Goal: Task Accomplishment & Management: Manage account settings

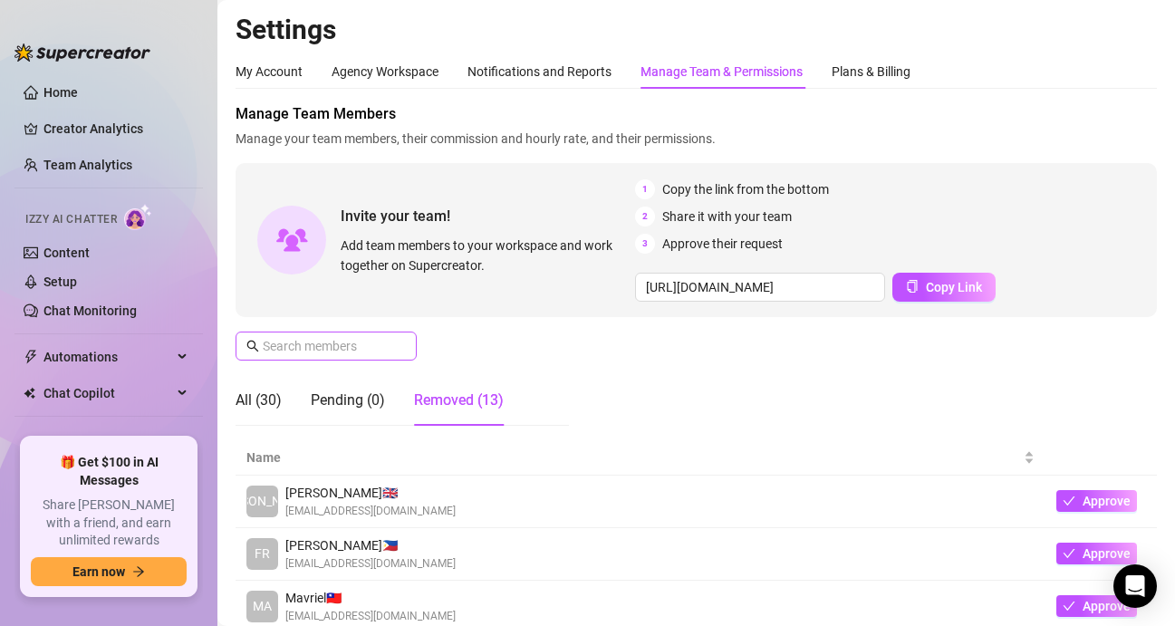
click at [346, 357] on span at bounding box center [326, 346] width 181 height 29
paste input "[EMAIL_ADDRESS][DOMAIN_NAME]"
type input "[EMAIL_ADDRESS][DOMAIN_NAME]"
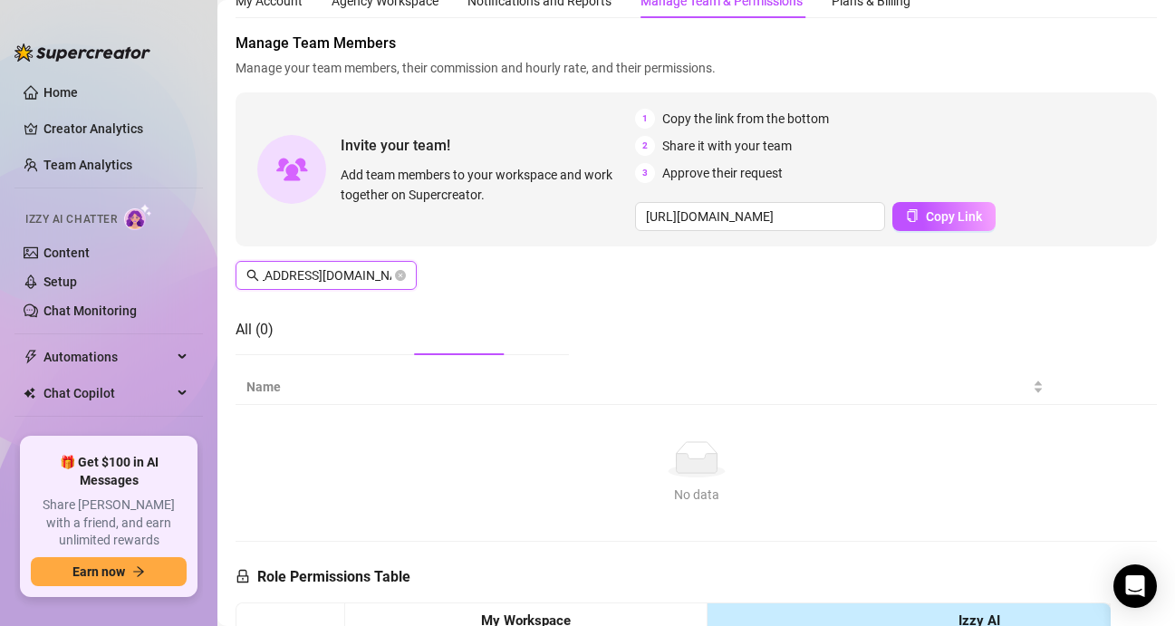
scroll to position [49, 0]
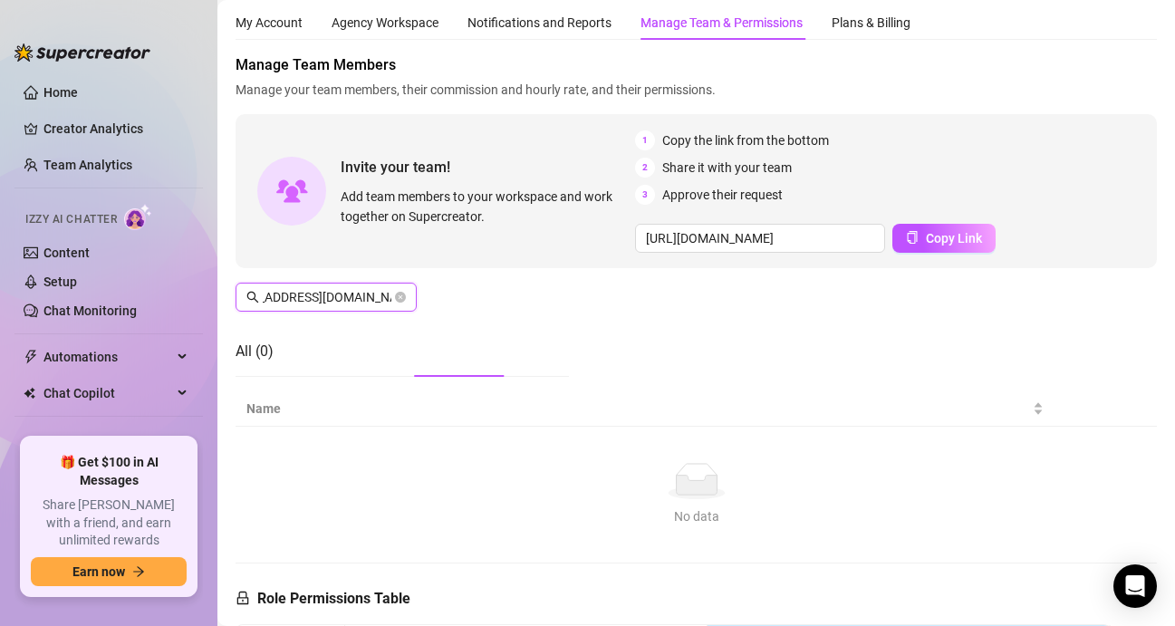
click at [395, 301] on icon "close-circle" at bounding box center [400, 297] width 11 height 11
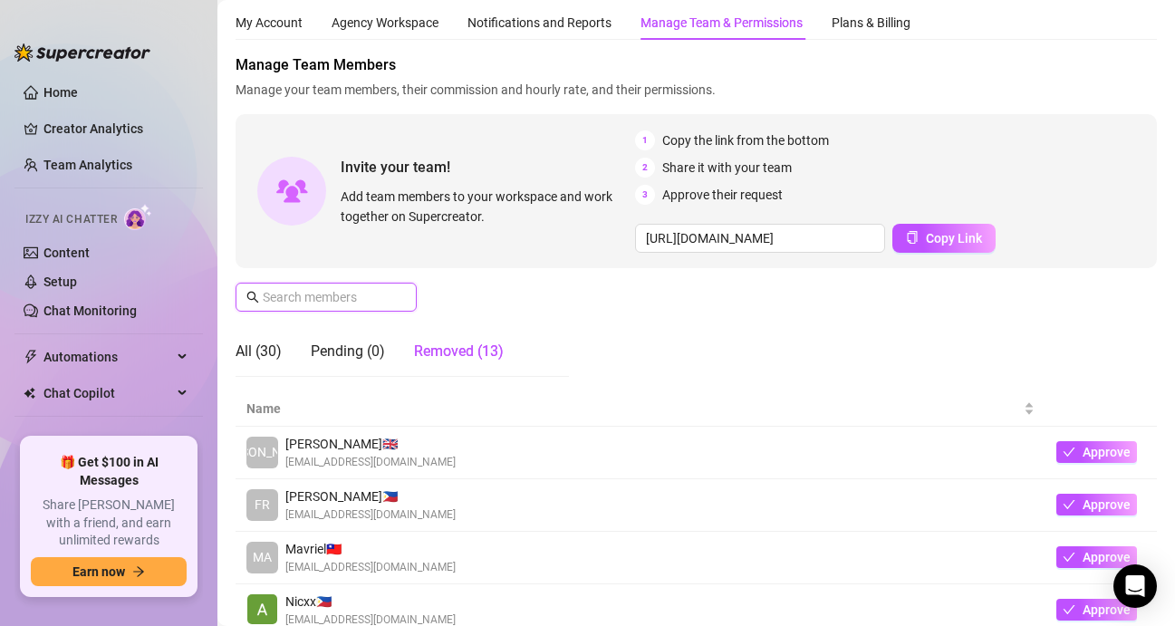
scroll to position [0, 0]
click at [441, 289] on div "Manage Team Members Manage your team members, their commission and hourly rate,…" at bounding box center [697, 222] width 922 height 337
click at [260, 350] on div "All (30)" at bounding box center [259, 352] width 46 height 22
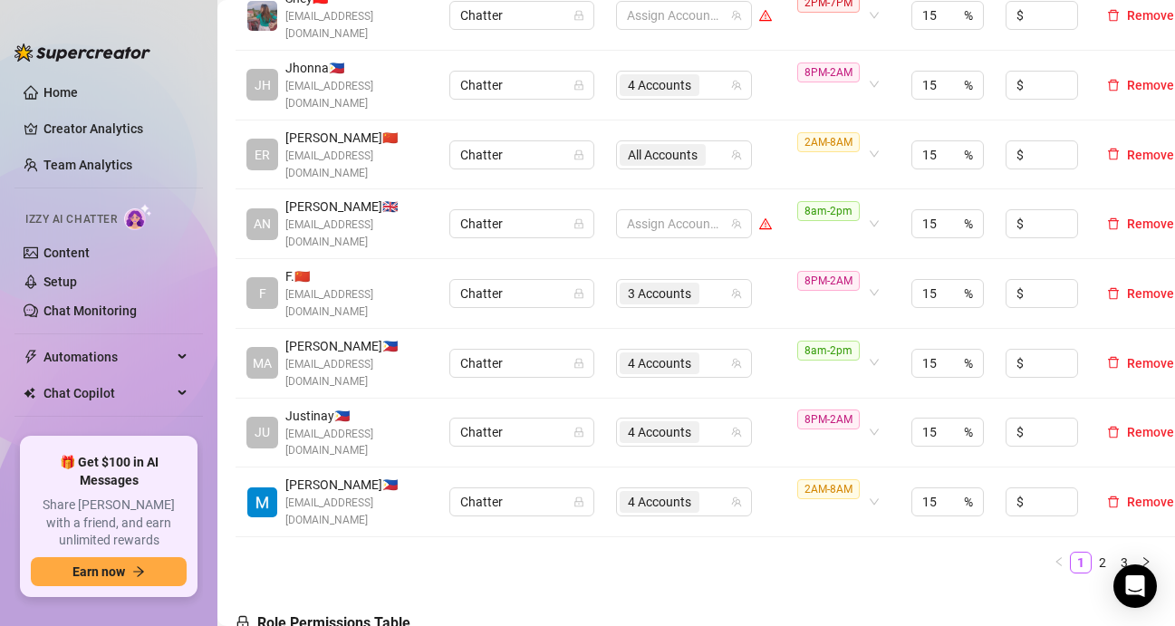
scroll to position [683, 0]
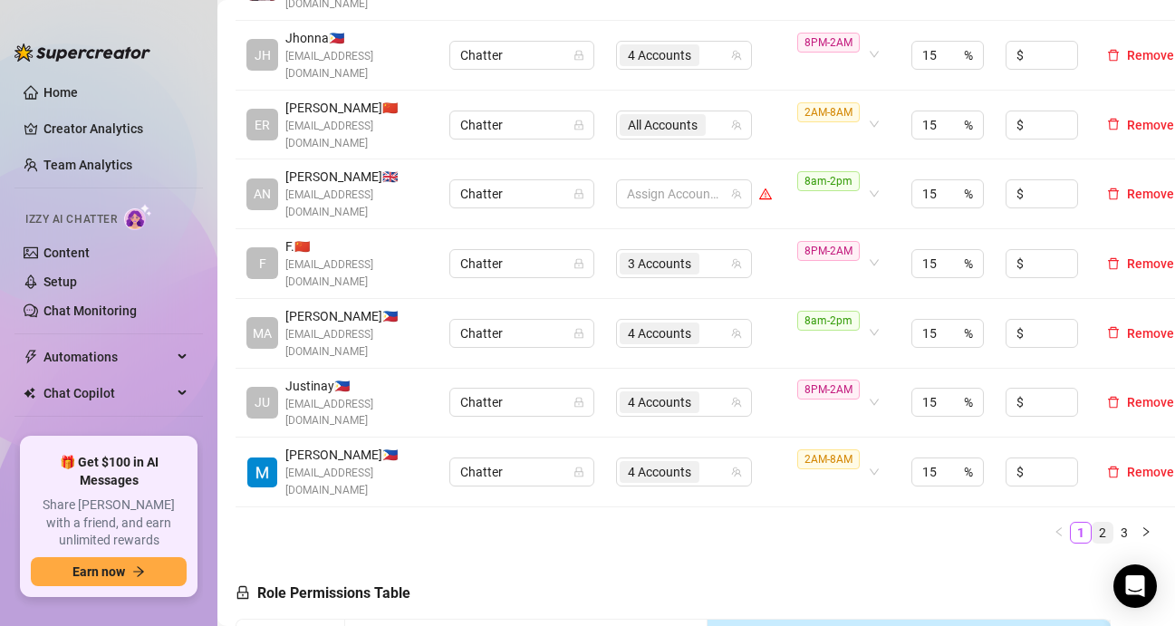
click at [1093, 523] on link "2" at bounding box center [1103, 533] width 20 height 20
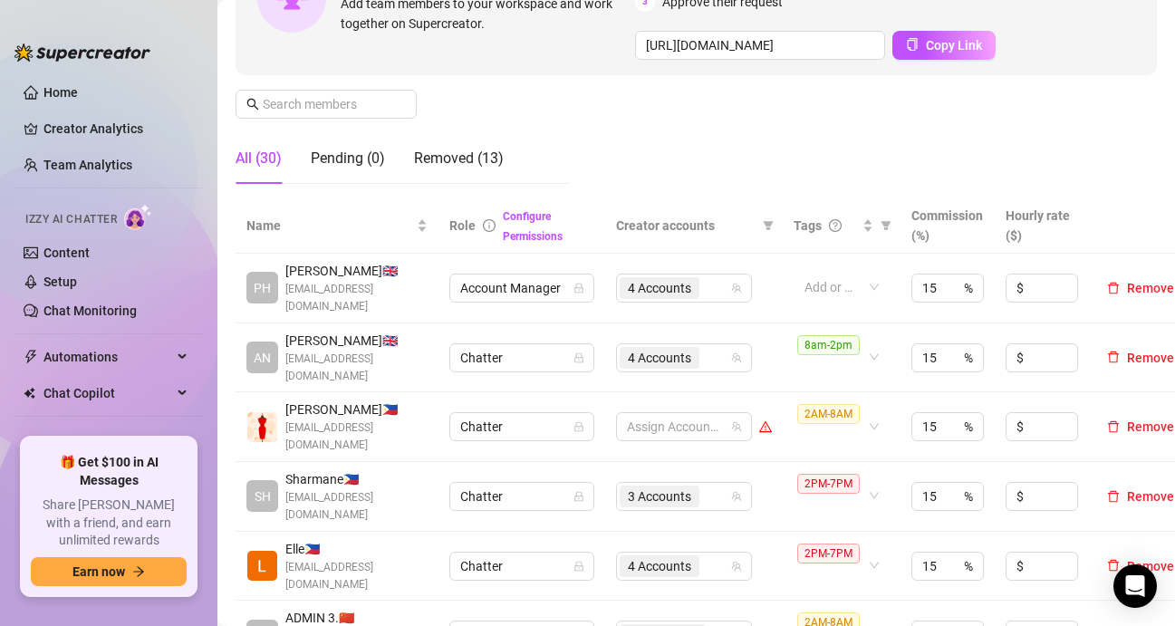
scroll to position [140, 0]
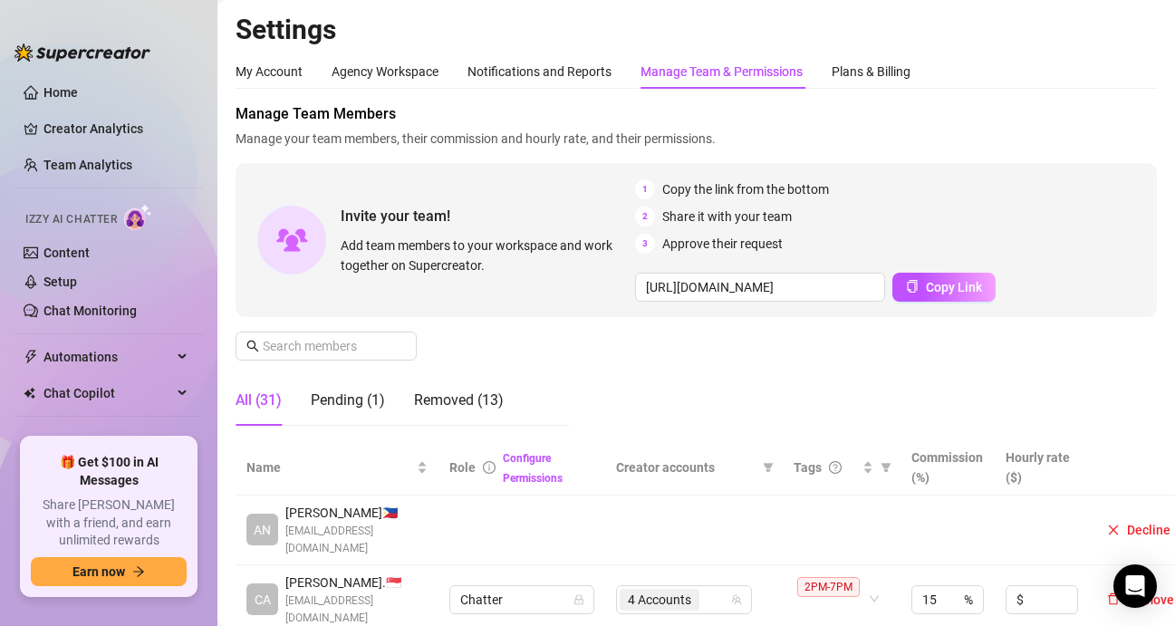
click at [662, 365] on div "Manage Team Members Manage your team members, their commission and hourly rate,…" at bounding box center [697, 271] width 922 height 337
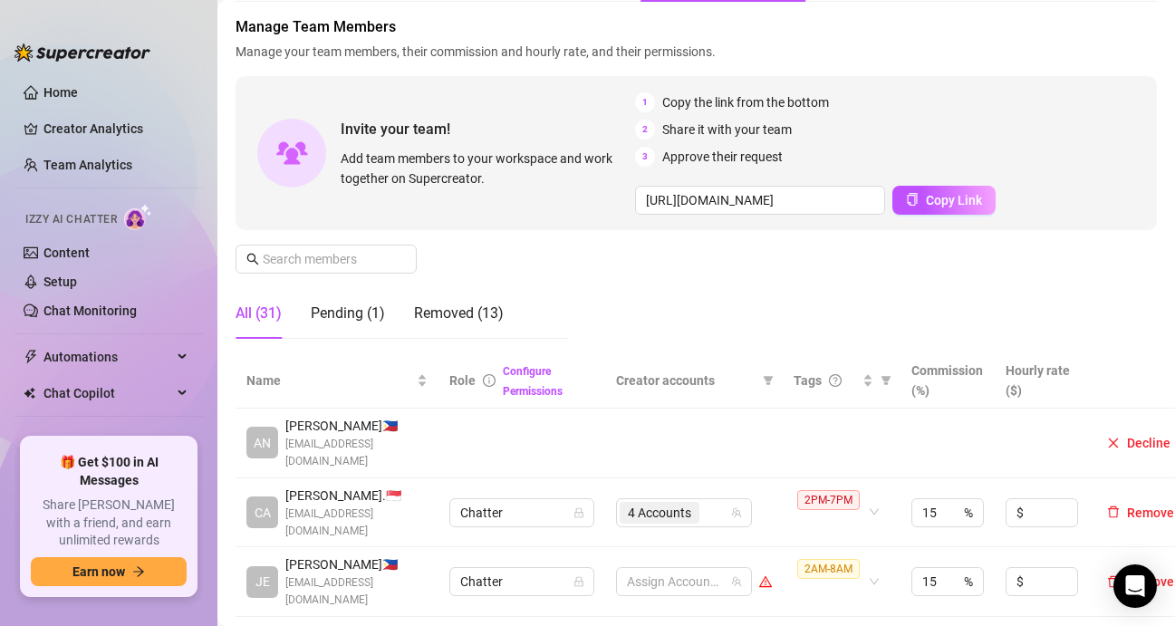
scroll to position [181, 0]
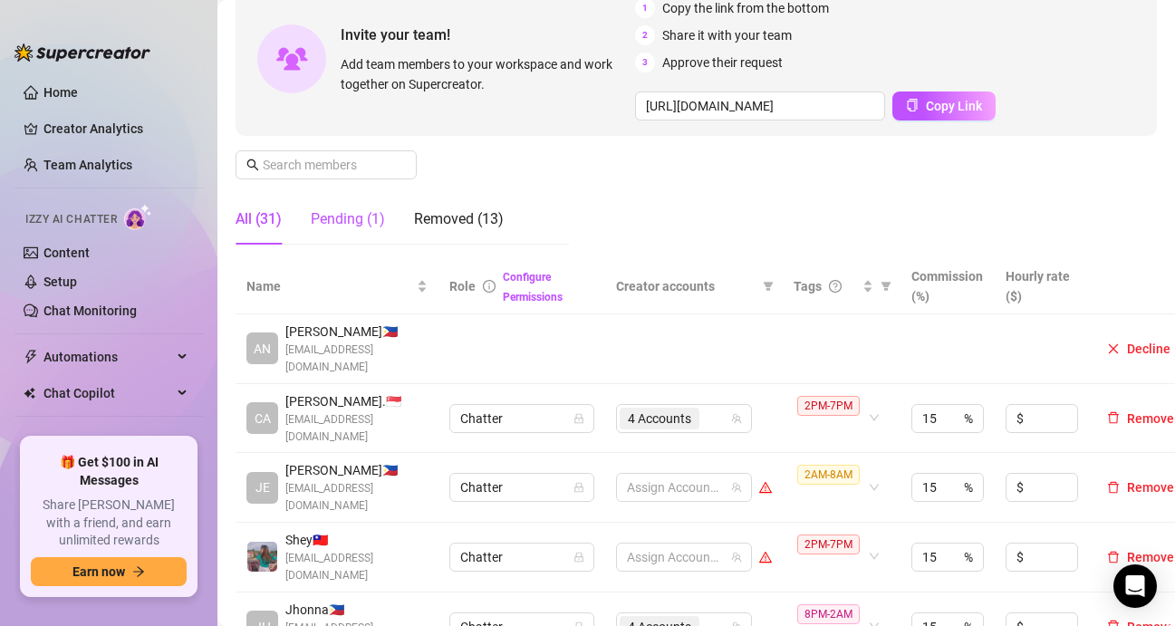
click at [326, 209] on div "Pending (1)" at bounding box center [348, 219] width 74 height 22
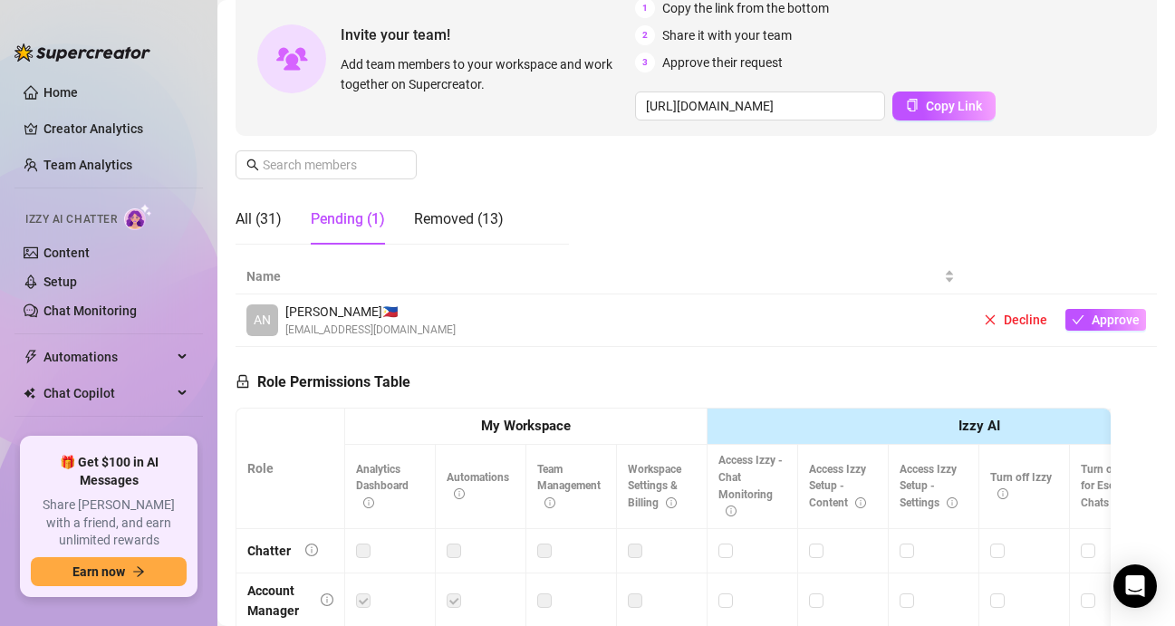
click at [748, 192] on div "Manage Team Members Manage your team members, their commission and hourly rate,…" at bounding box center [697, 90] width 922 height 337
click at [1092, 321] on span "Approve" at bounding box center [1116, 320] width 48 height 14
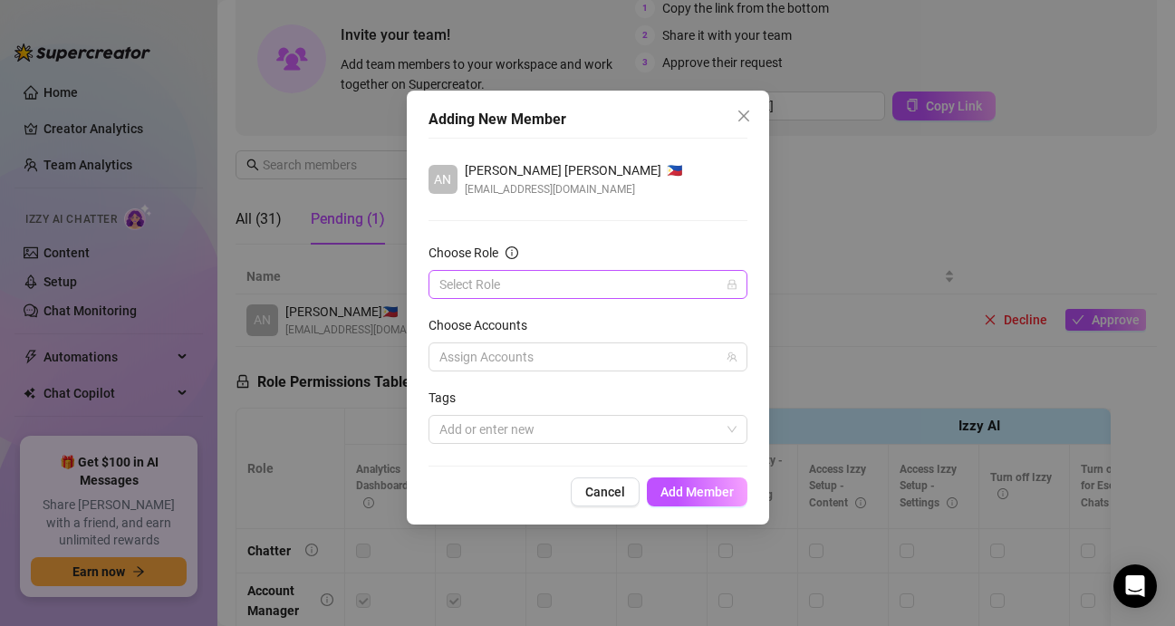
click at [547, 273] on input "Choose Role" at bounding box center [580, 284] width 281 height 27
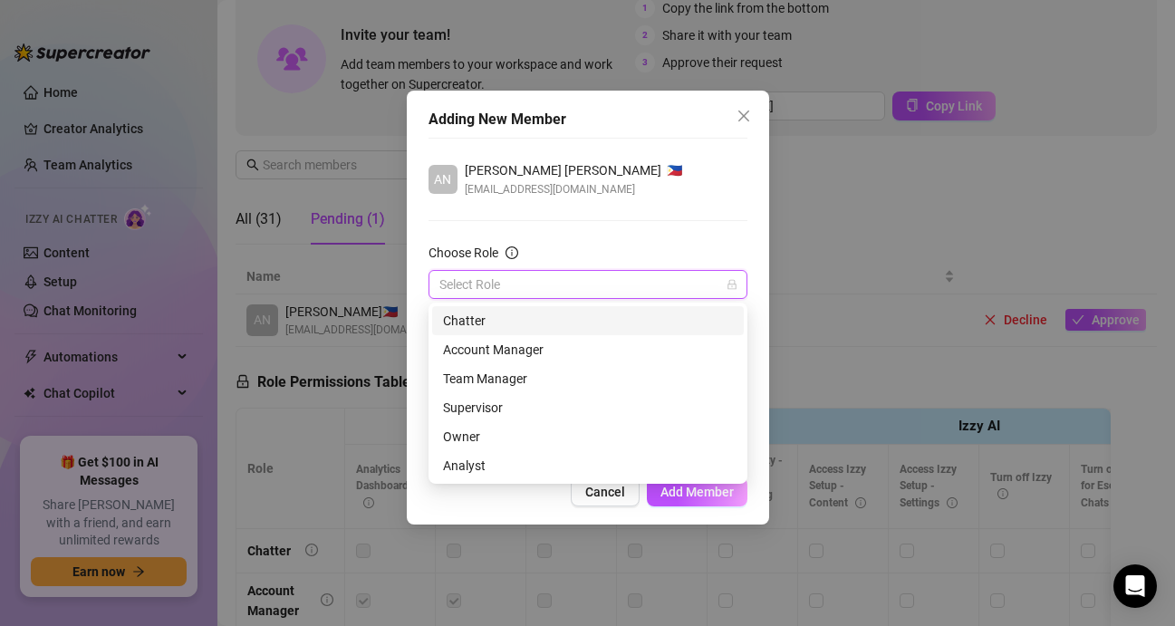
click at [539, 323] on div "Chatter" at bounding box center [588, 321] width 290 height 20
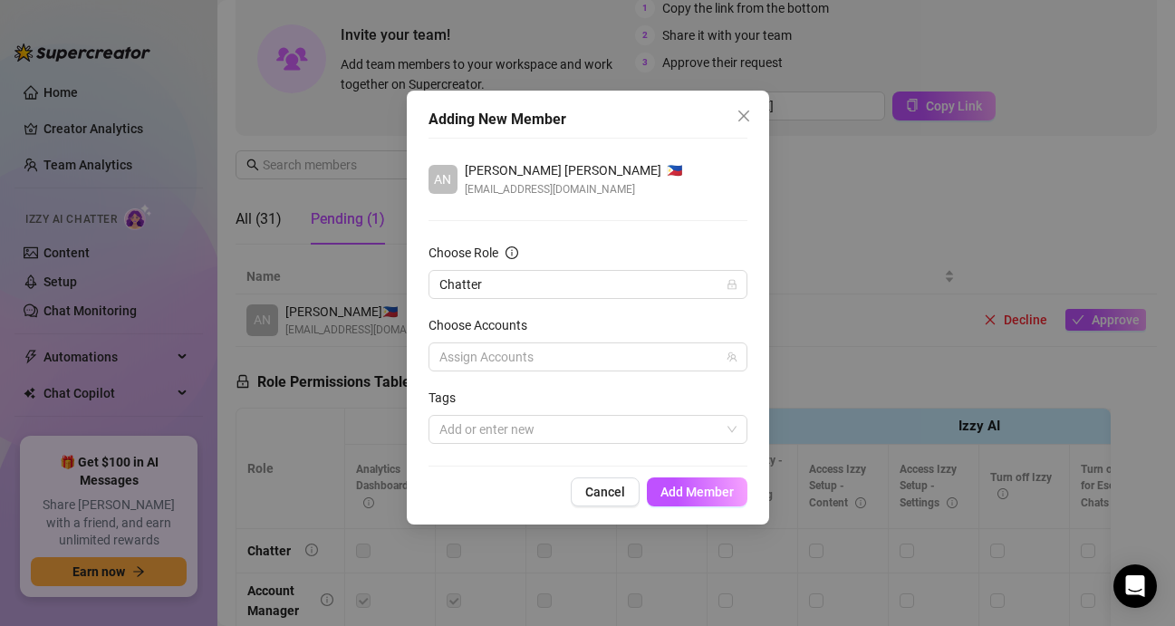
click at [645, 227] on div "AN Anjelica Angana 🇵🇭 anjelicapiaa@gmail.com Choose Role Chatter Choose Account…" at bounding box center [588, 302] width 319 height 329
click at [654, 428] on div at bounding box center [578, 429] width 293 height 25
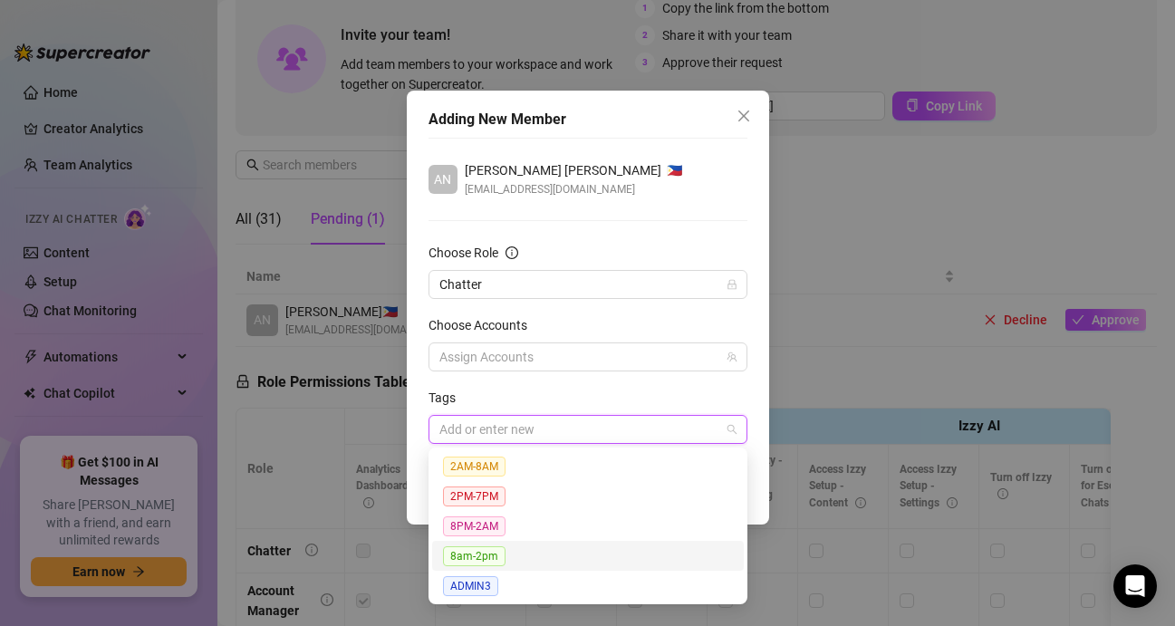
click at [488, 552] on span "8am-2pm" at bounding box center [474, 556] width 63 height 20
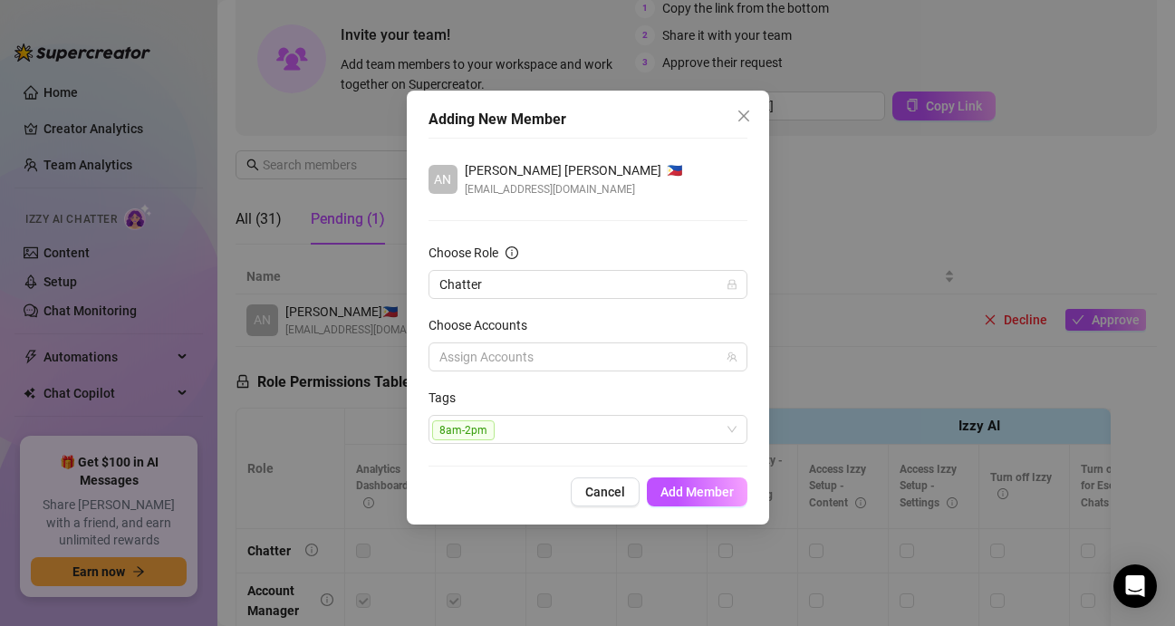
drag, startPoint x: 598, startPoint y: 390, endPoint x: 693, endPoint y: 470, distance: 124.7
click at [601, 390] on div "Tags" at bounding box center [588, 401] width 319 height 27
click at [719, 490] on span "Add Member" at bounding box center [697, 492] width 73 height 14
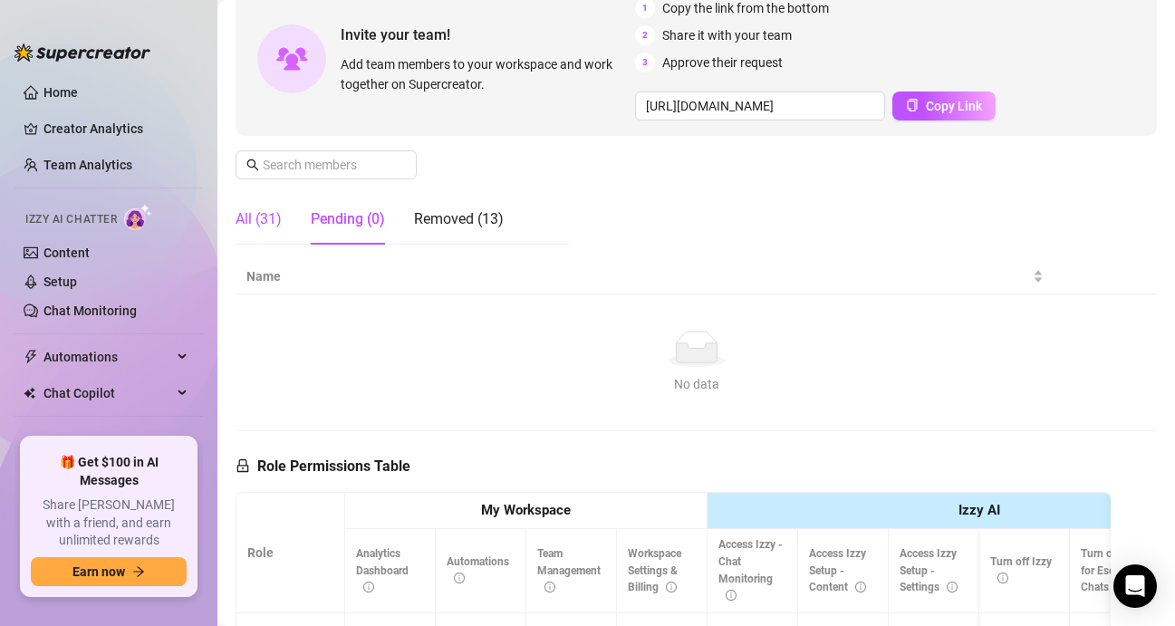
click at [264, 218] on div "All (31)" at bounding box center [259, 219] width 46 height 22
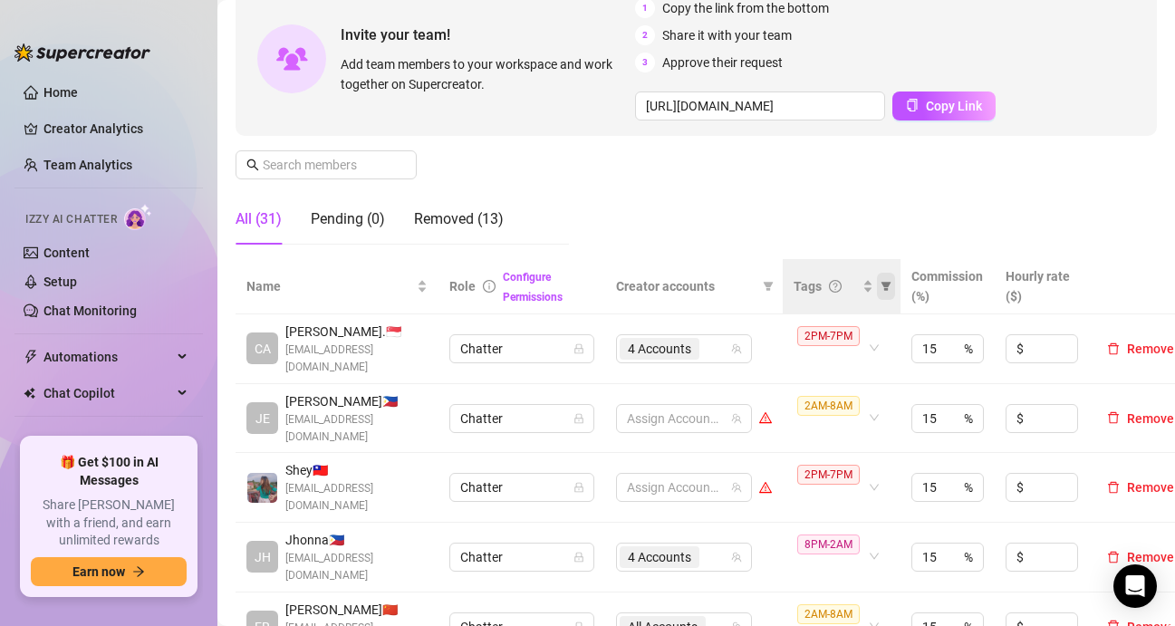
click at [885, 284] on icon "filter" at bounding box center [887, 286] width 10 height 9
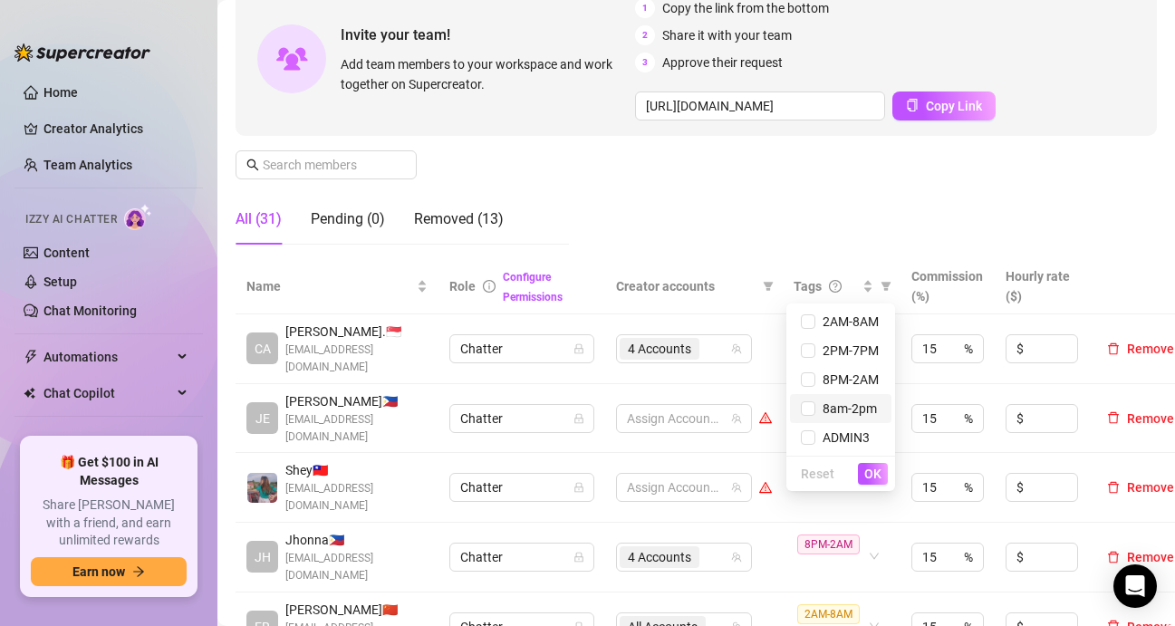
click at [855, 419] on li "8am-2pm" at bounding box center [840, 408] width 101 height 29
checkbox input "true"
click at [869, 468] on span "OK" at bounding box center [873, 474] width 17 height 14
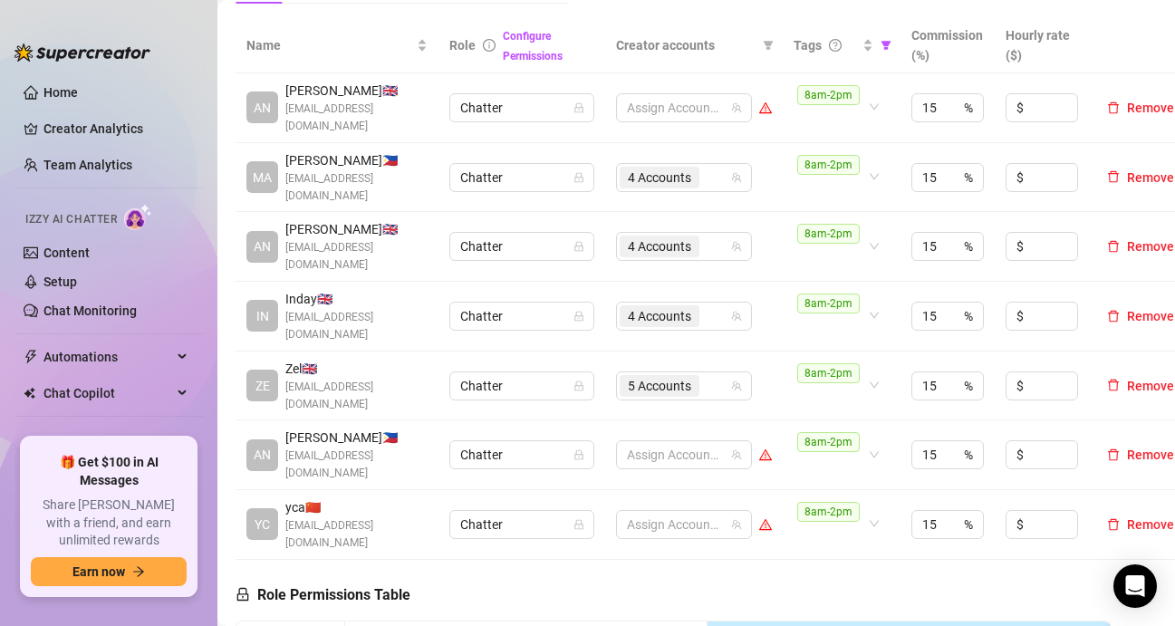
scroll to position [453, 0]
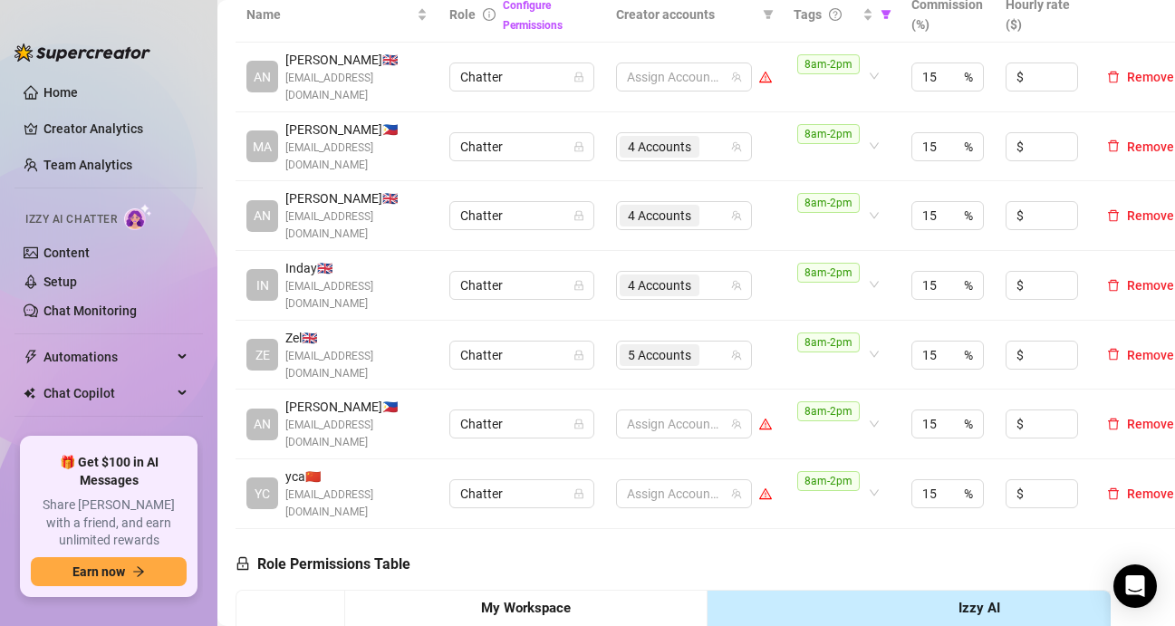
click at [676, 411] on div at bounding box center [675, 423] width 110 height 25
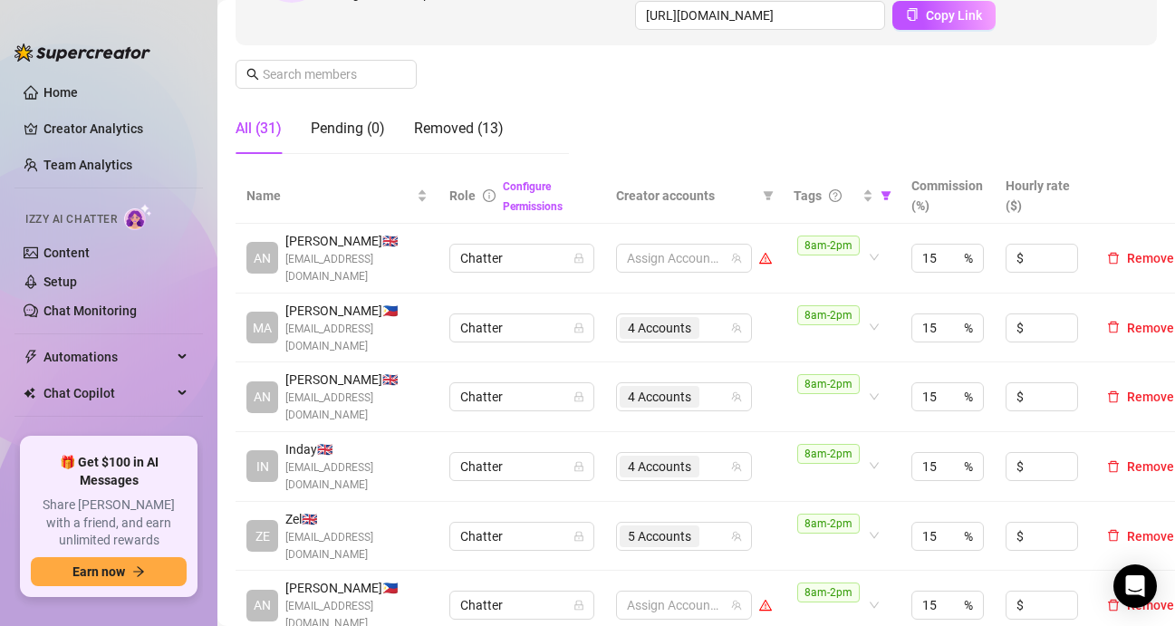
scroll to position [362, 0]
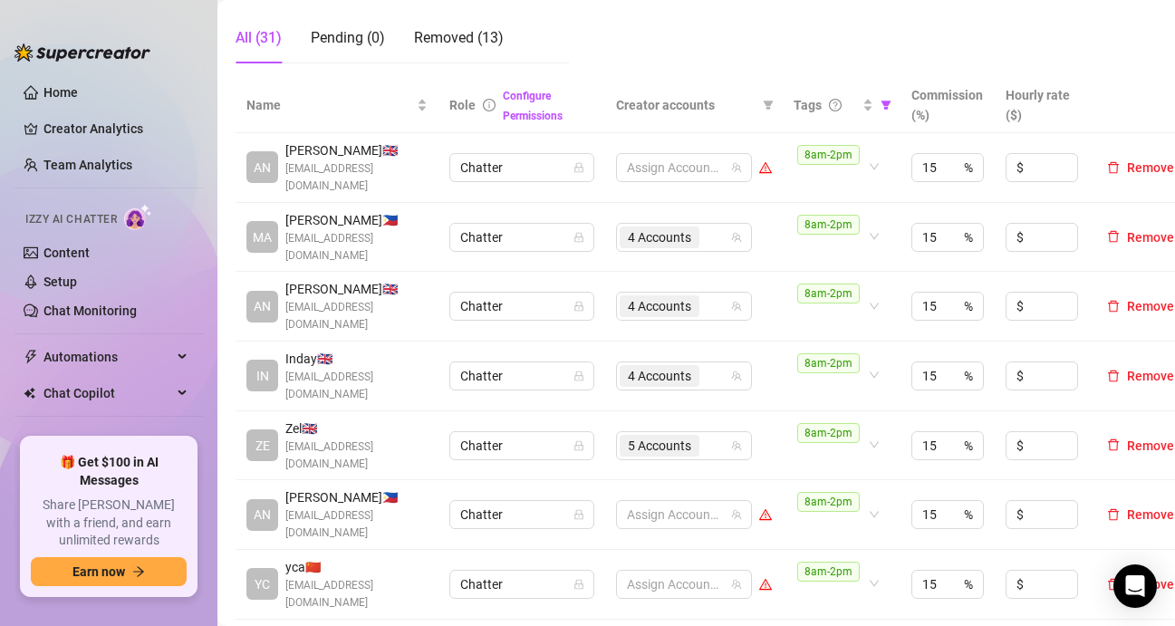
drag, startPoint x: 682, startPoint y: 47, endPoint x: 687, endPoint y: 55, distance: 9.3
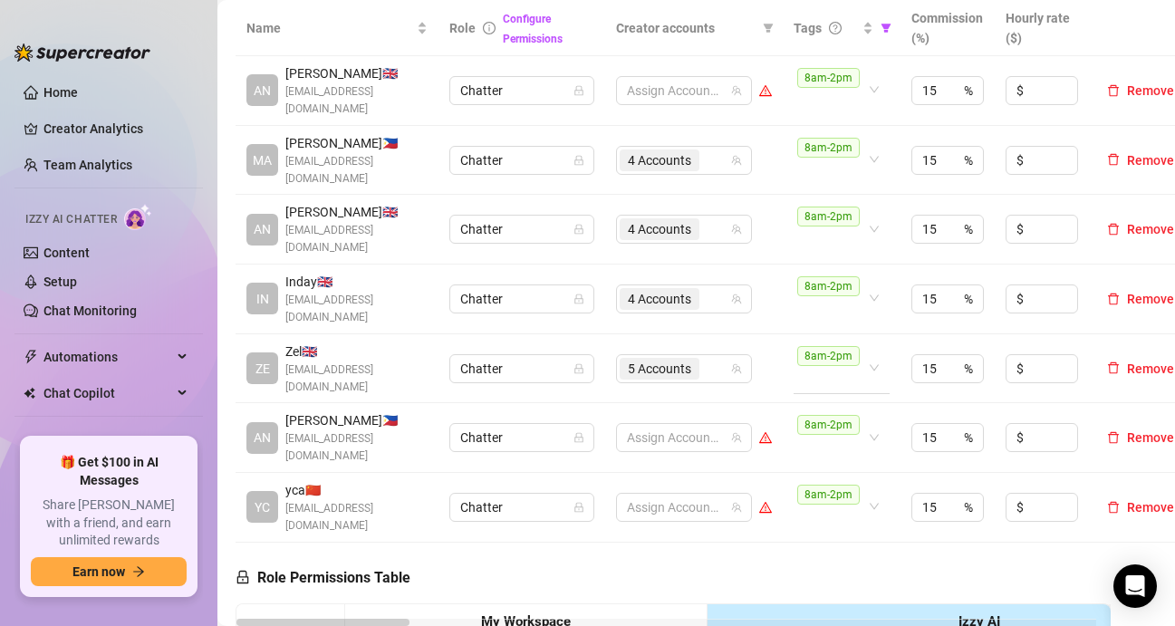
scroll to position [544, 0]
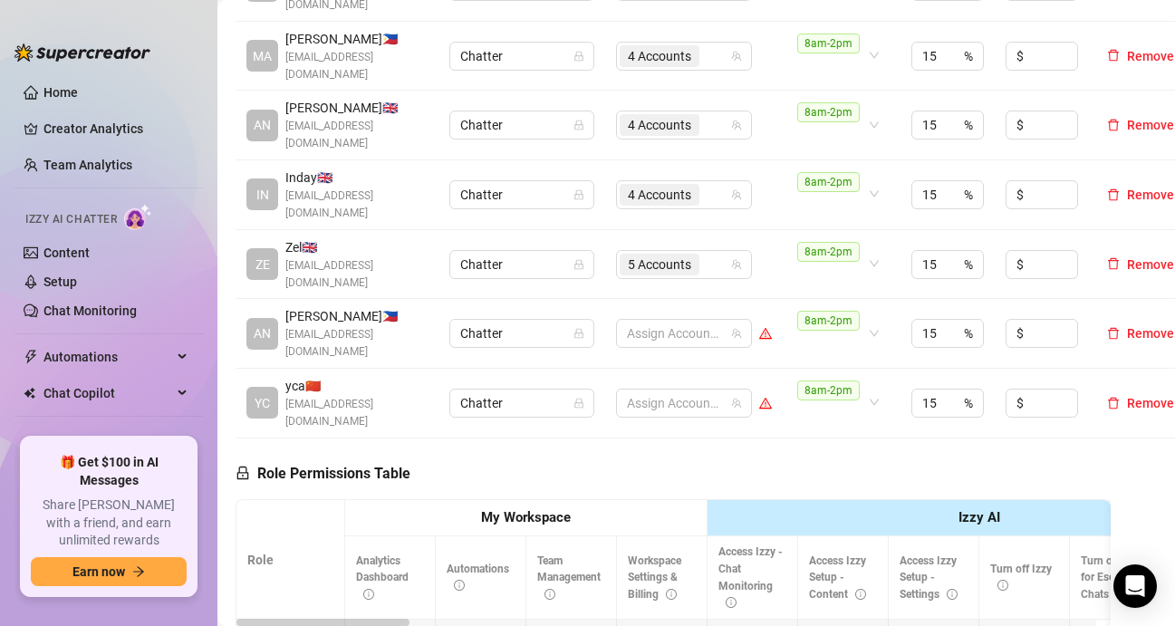
click at [309, 306] on span "Anjelica A. 🇵🇭" at bounding box center [356, 316] width 142 height 20
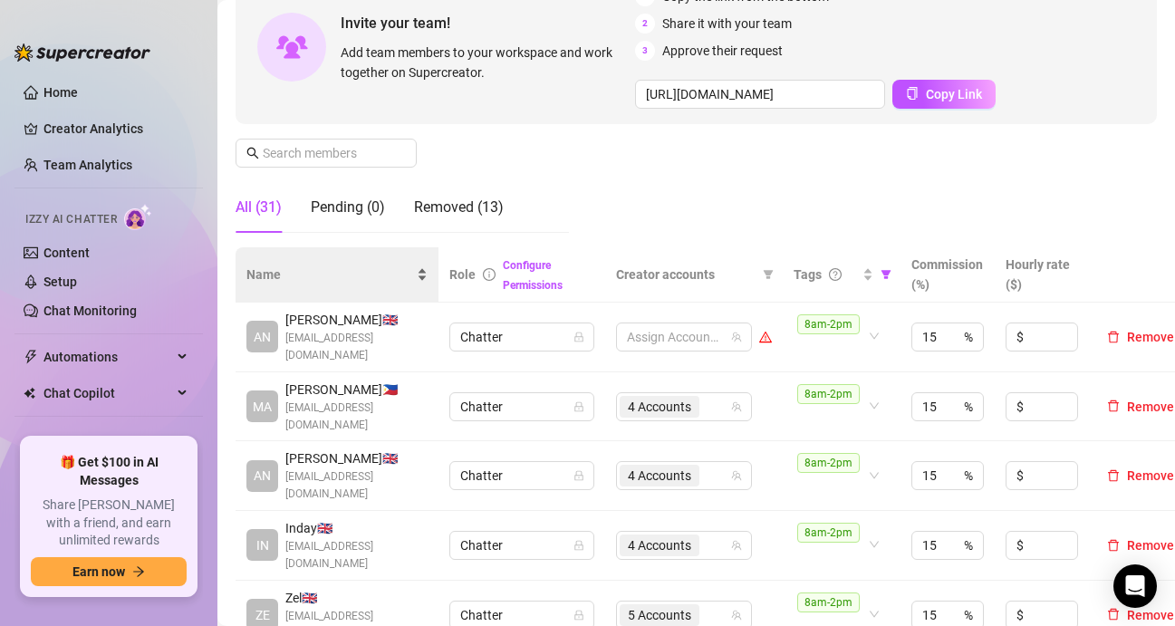
scroll to position [181, 0]
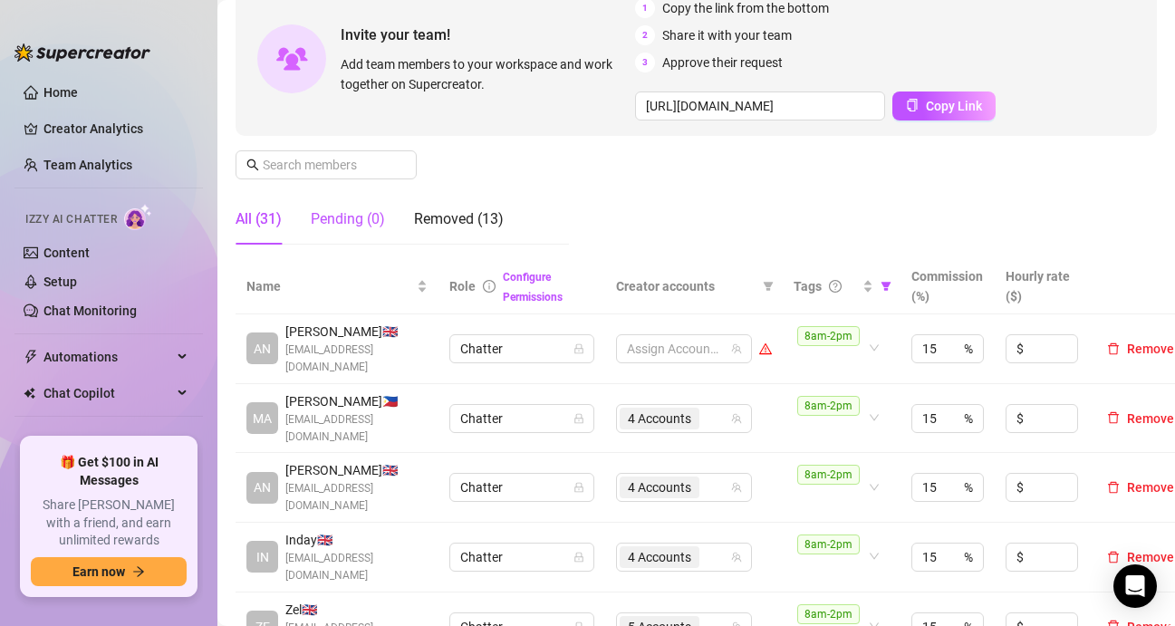
click at [337, 218] on div "Pending (0)" at bounding box center [348, 219] width 74 height 22
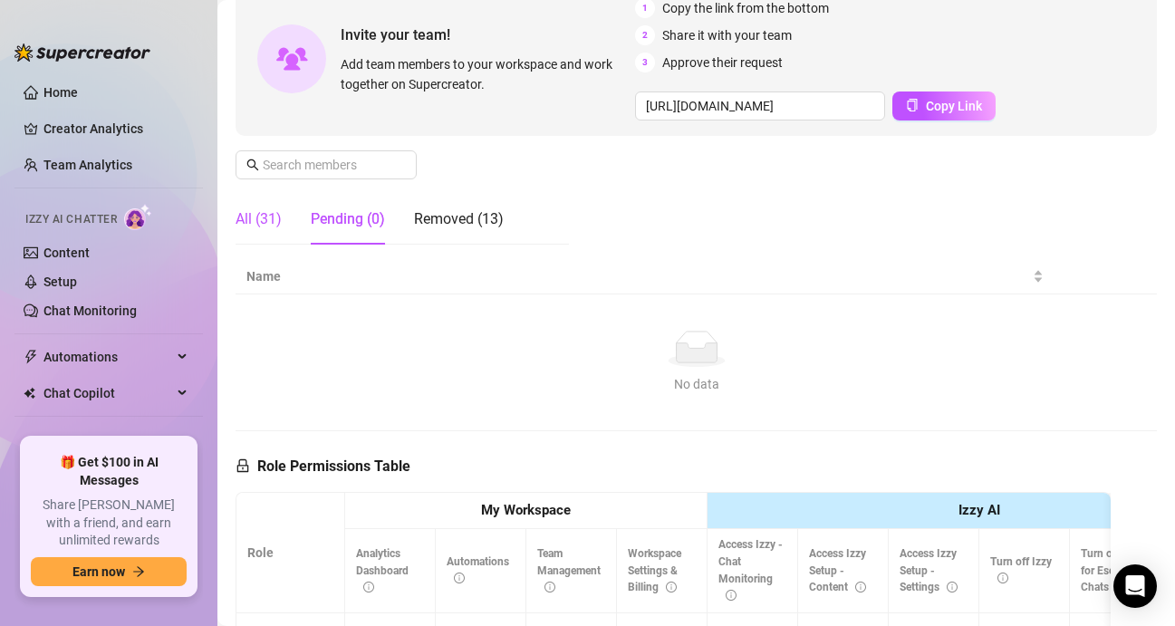
click at [271, 217] on div "All (31)" at bounding box center [259, 219] width 46 height 22
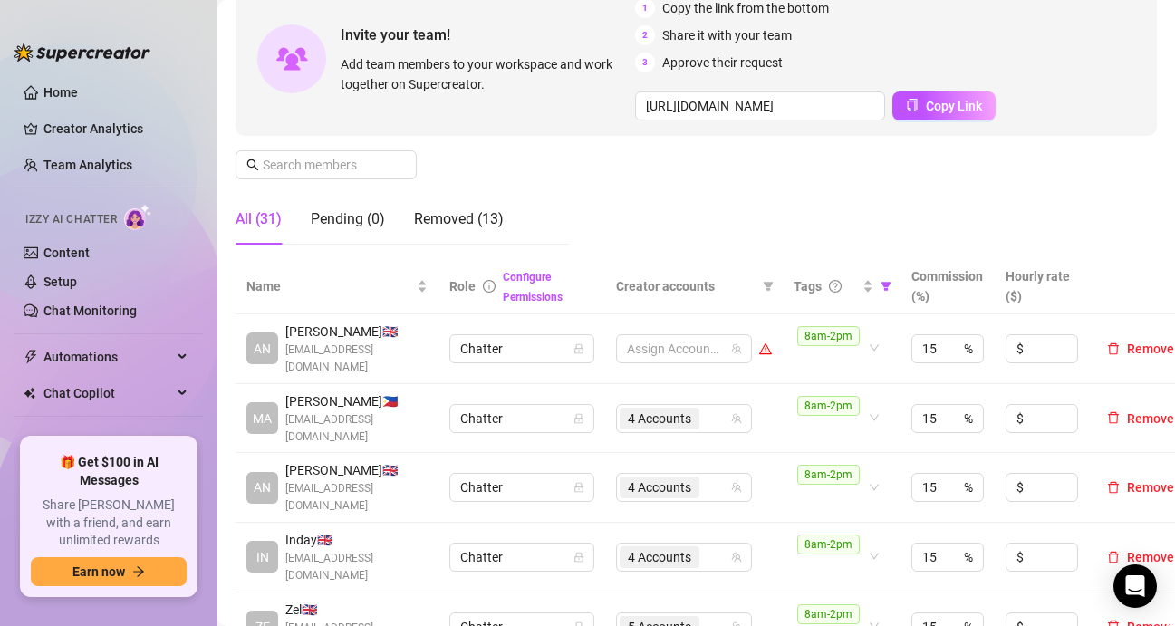
click at [266, 221] on div "All (31)" at bounding box center [259, 219] width 46 height 22
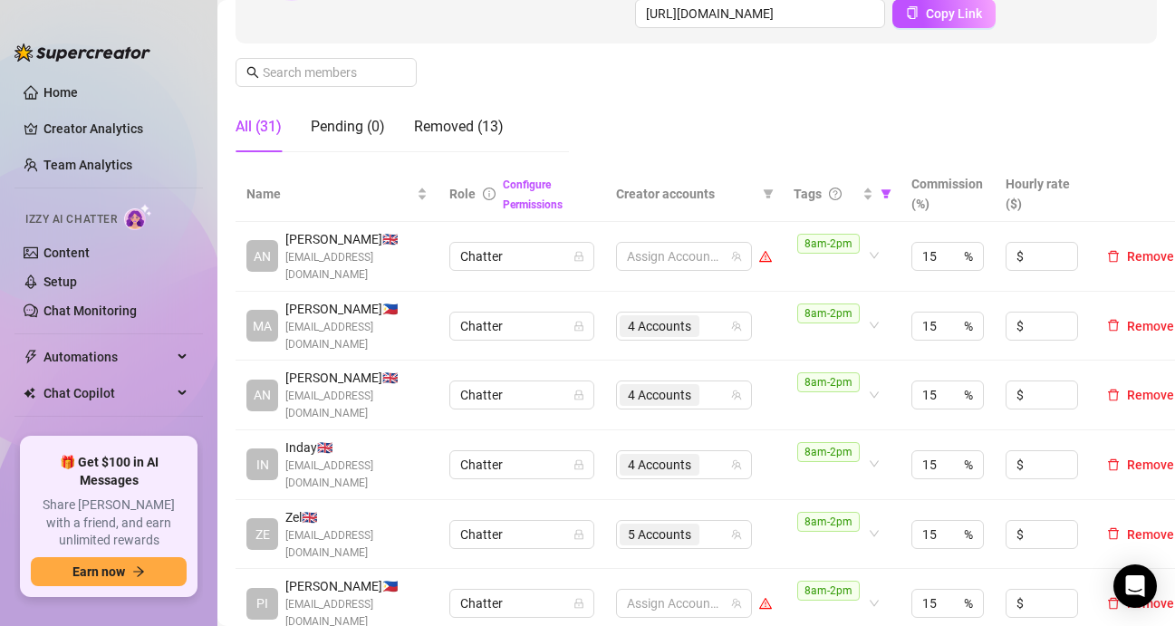
scroll to position [362, 0]
